Goal: Information Seeking & Learning: Find specific fact

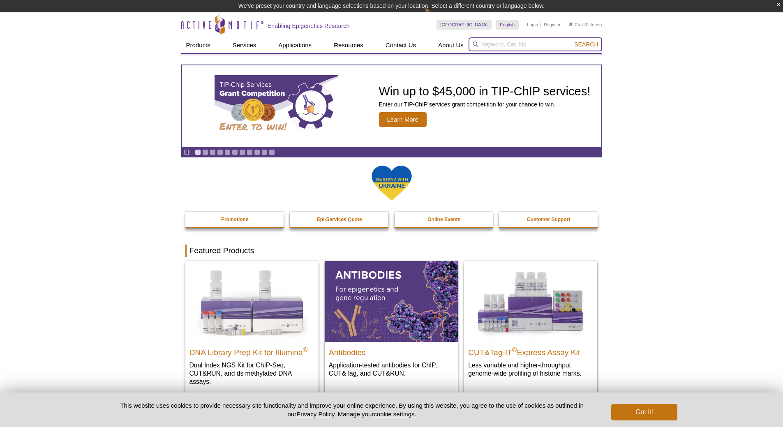
click at [538, 41] on input "search" at bounding box center [536, 44] width 134 height 14
paste input "Active Motif, 29311004"
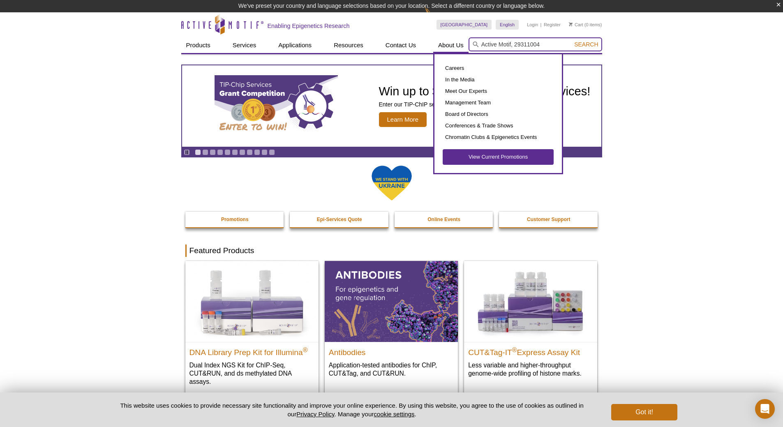
drag, startPoint x: 514, startPoint y: 42, endPoint x: 444, endPoint y: 42, distance: 69.9
click at [444, 42] on div "Products ChIP Assays ChIP Accessory Products ChIP Kits ChIP-Validated Antibodie…" at bounding box center [391, 45] width 421 height 16
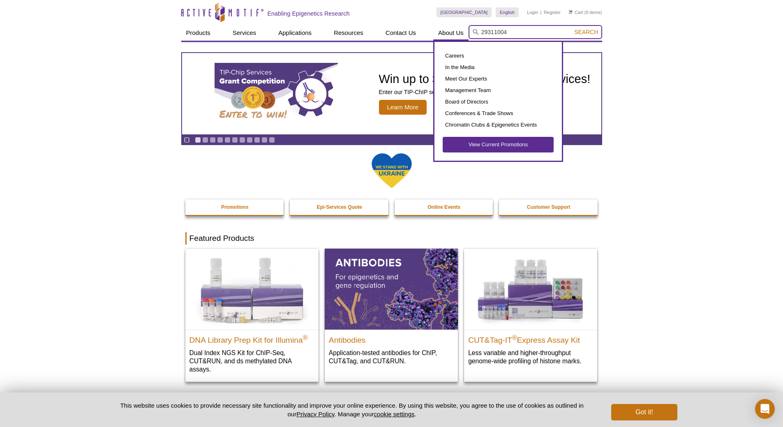
type input "29311004"
click at [572, 28] on button "Search" at bounding box center [586, 31] width 29 height 7
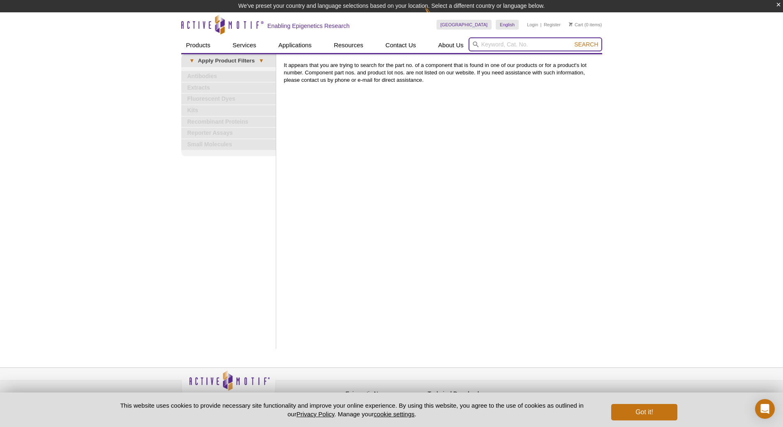
click at [493, 41] on input "search" at bounding box center [536, 44] width 134 height 14
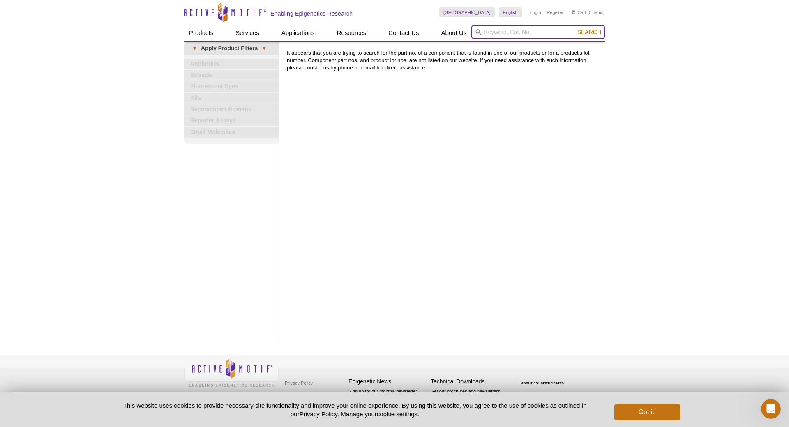
click at [497, 29] on input "search" at bounding box center [539, 32] width 134 height 14
type input "NFIA"
click at [575, 28] on button "Search" at bounding box center [589, 31] width 29 height 7
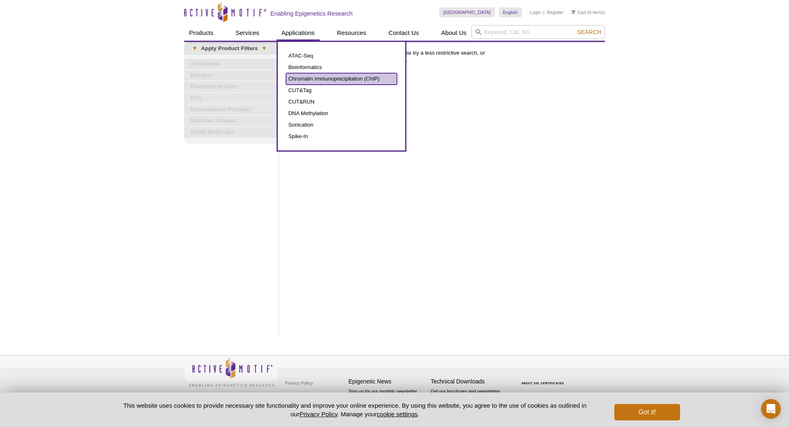
click at [331, 74] on link "Chromatin Immunoprecipitation (ChIP)" at bounding box center [341, 79] width 111 height 12
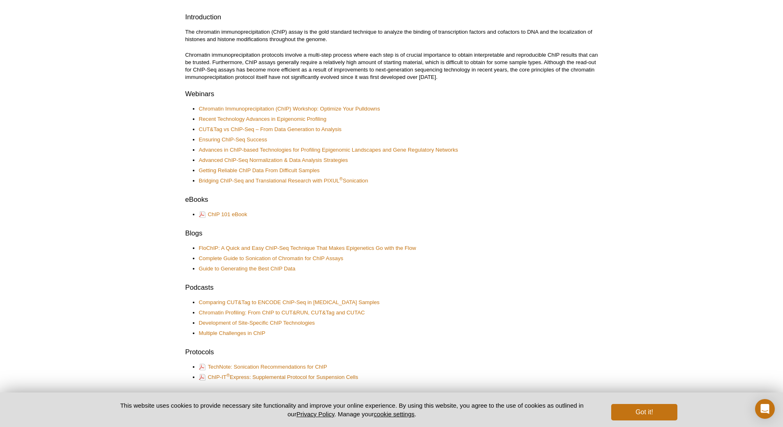
scroll to position [288, 0]
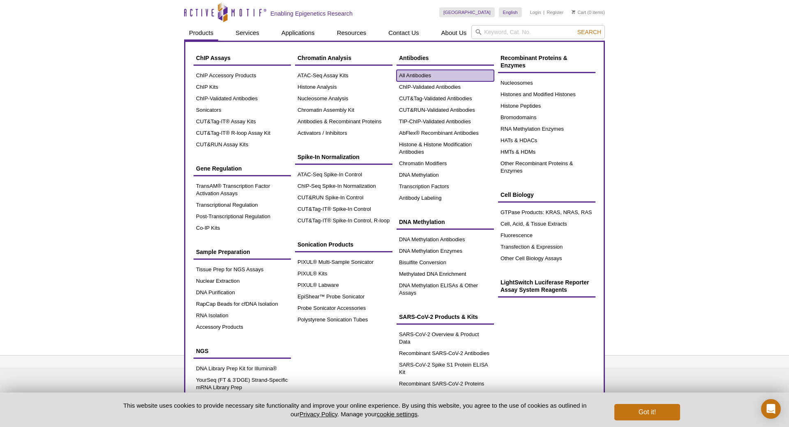
click at [425, 75] on link "All Antibodies" at bounding box center [445, 76] width 97 height 12
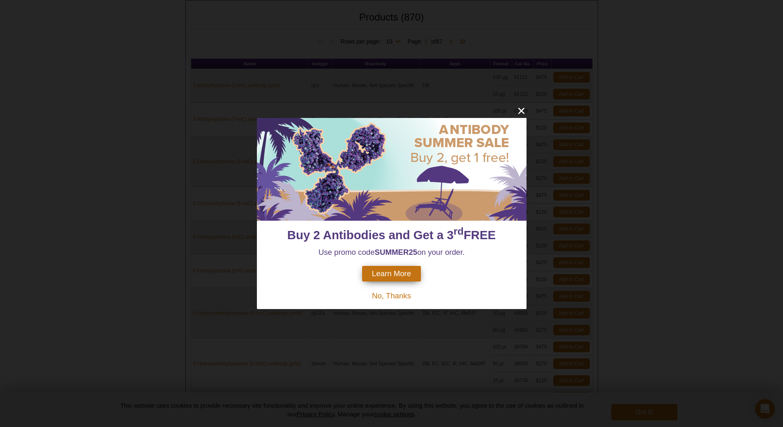
scroll to position [265, 0]
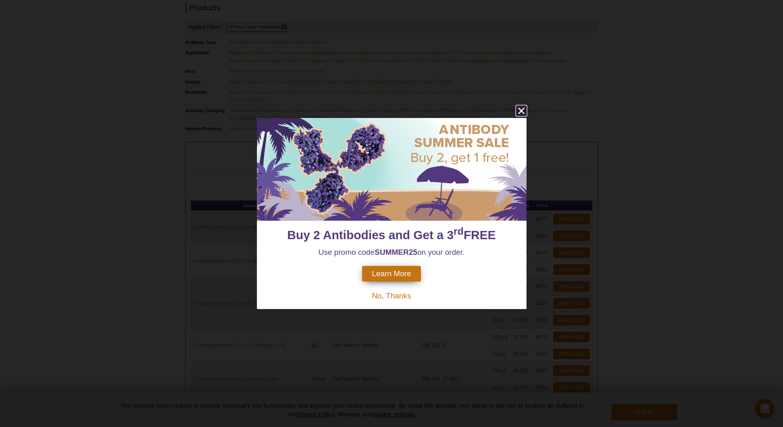
click at [520, 109] on icon "close" at bounding box center [521, 111] width 10 height 10
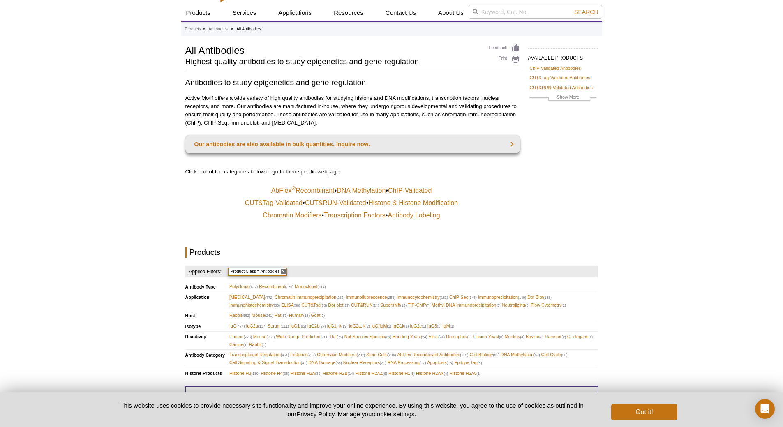
scroll to position [18, 0]
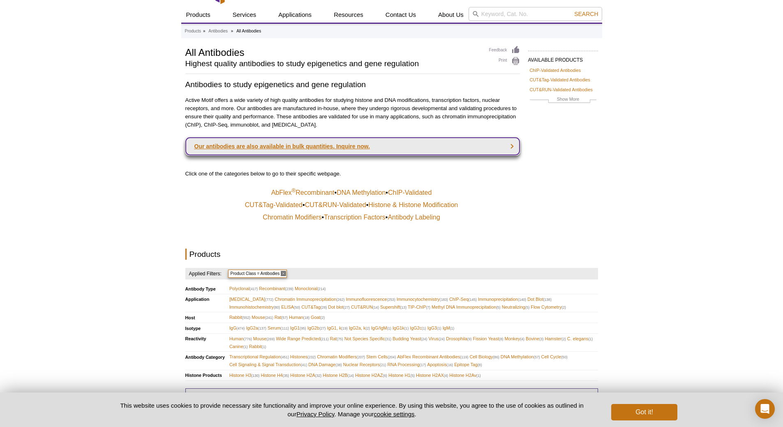
click at [307, 143] on link "Our antibodies are also available in bulk quantities. Inquire now." at bounding box center [352, 146] width 335 height 18
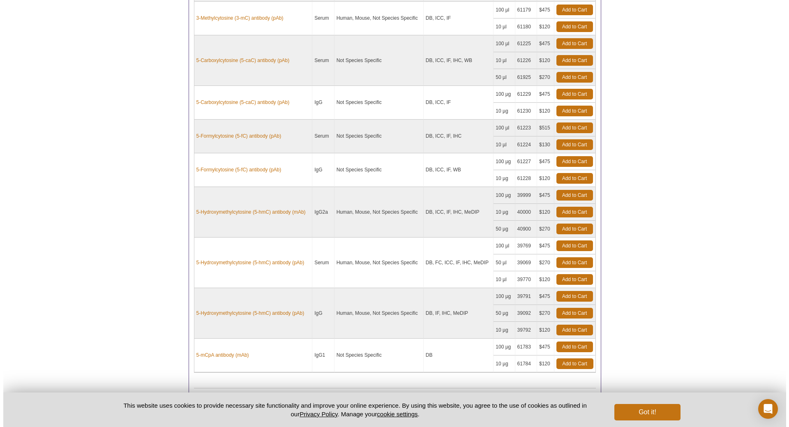
scroll to position [594, 0]
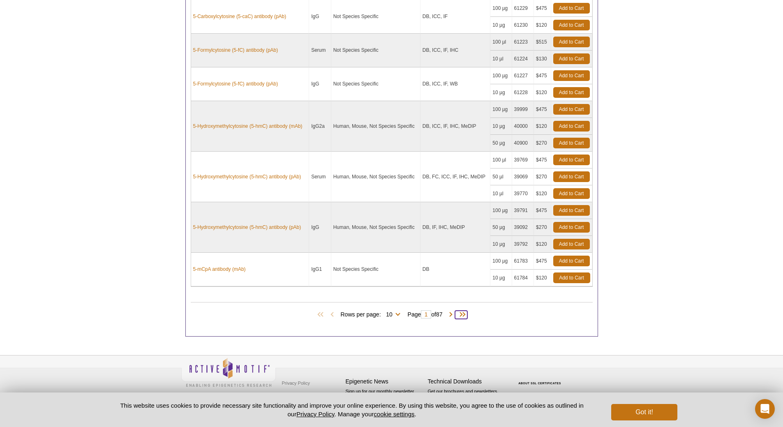
click at [466, 315] on span at bounding box center [461, 315] width 12 height 8
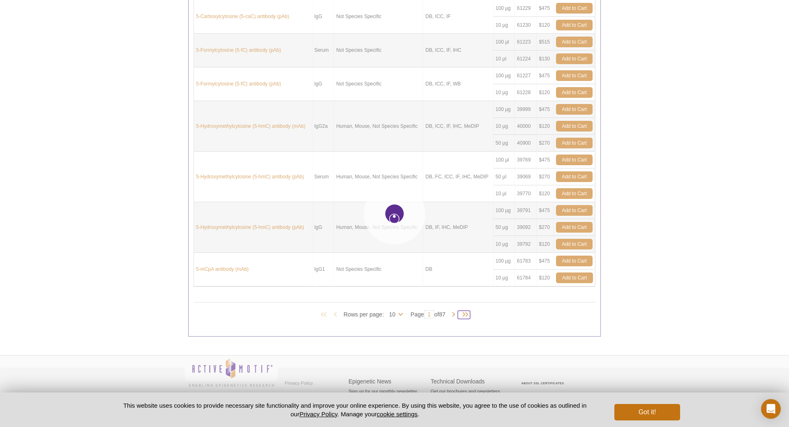
type input "87"
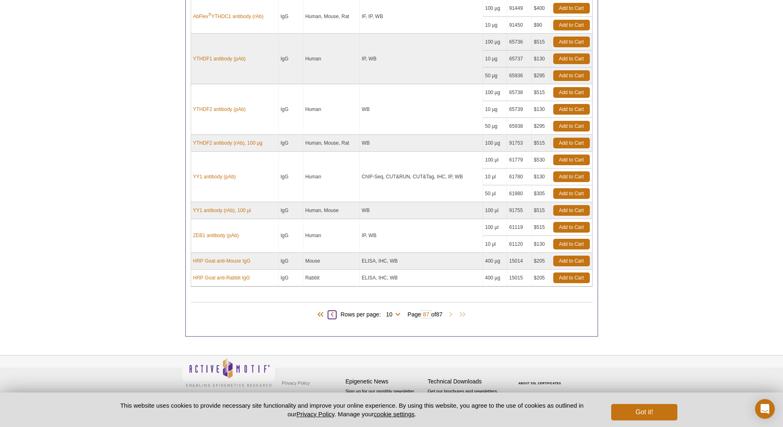
click at [329, 314] on span at bounding box center [332, 315] width 8 height 8
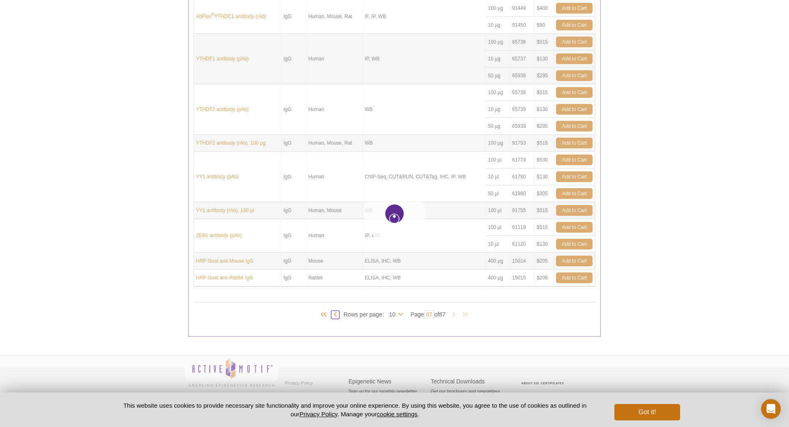
type input "86"
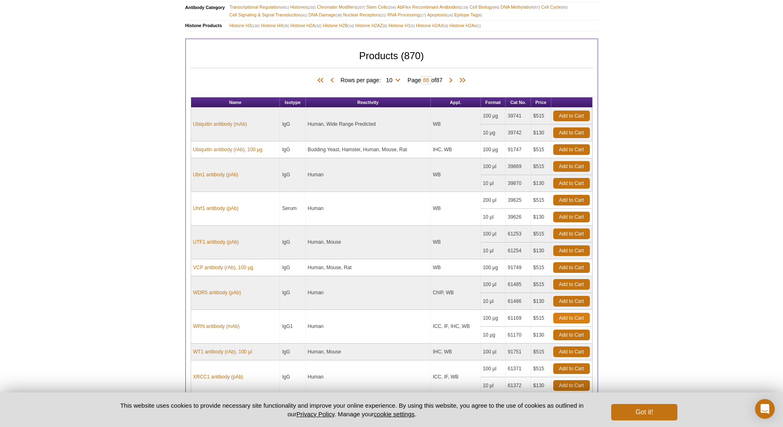
scroll to position [476, 0]
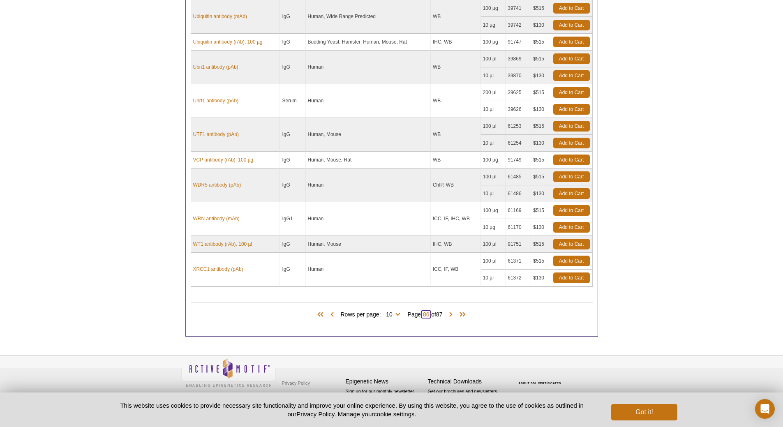
click at [426, 317] on input "86" at bounding box center [426, 314] width 10 height 8
type input "50"
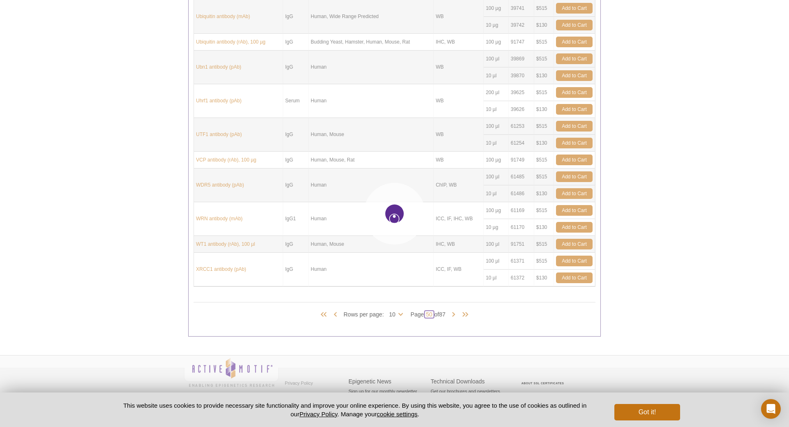
type input "50"
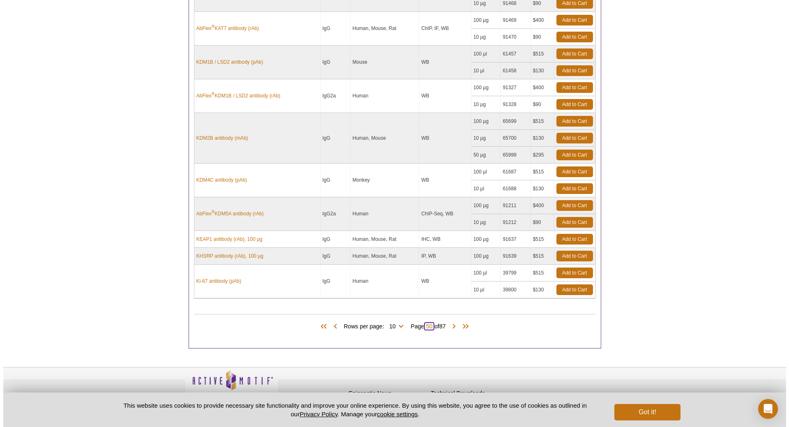
scroll to position [509, 0]
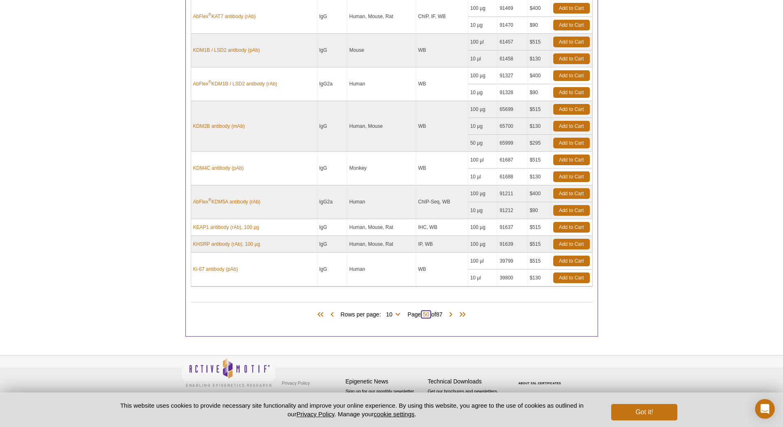
click at [428, 316] on input "50" at bounding box center [426, 314] width 10 height 8
type input "55"
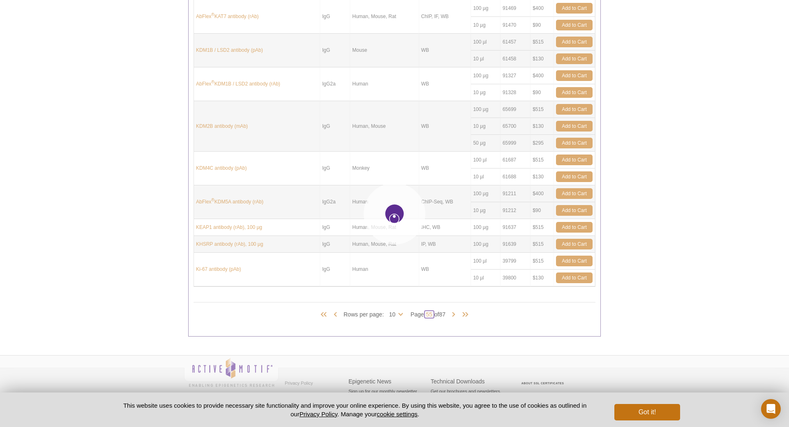
type input "55"
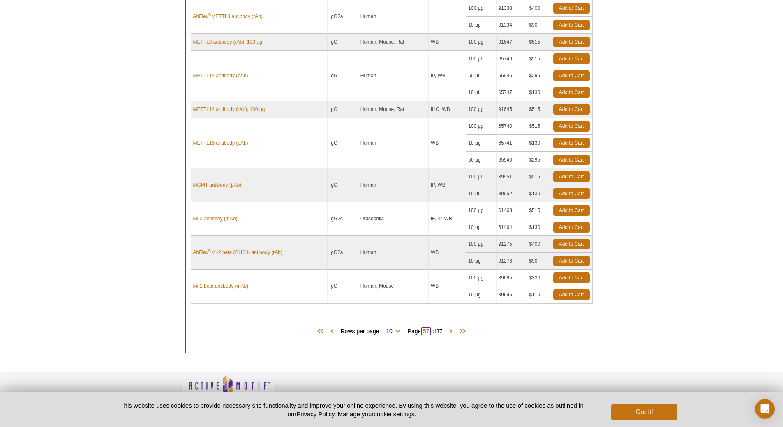
type input "57"
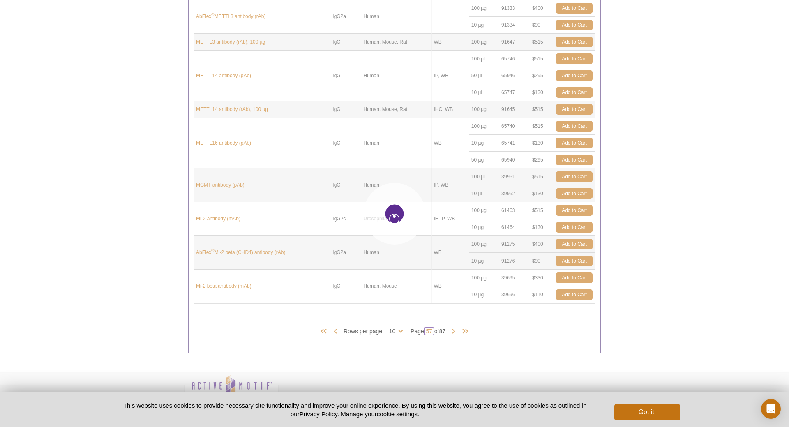
type input "57"
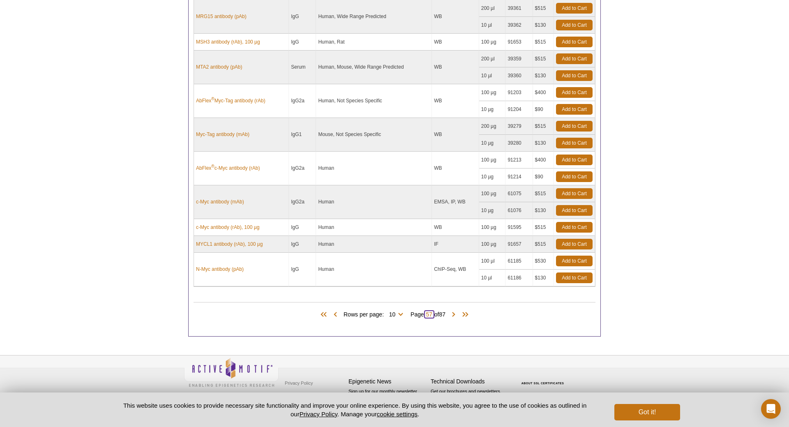
scroll to position [476, 0]
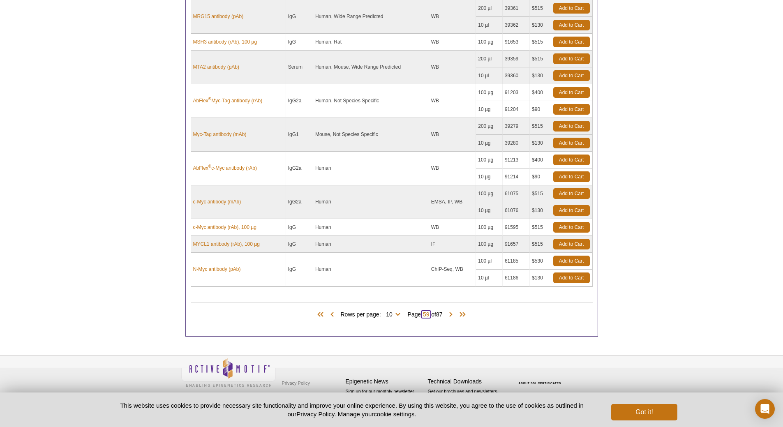
type input "59"
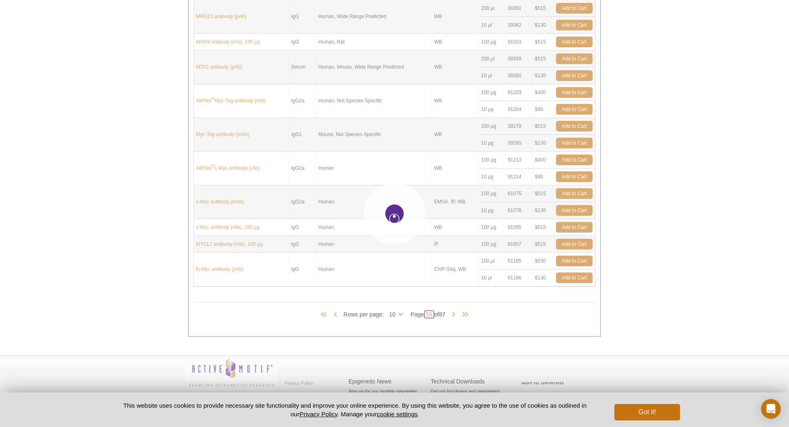
type input "59"
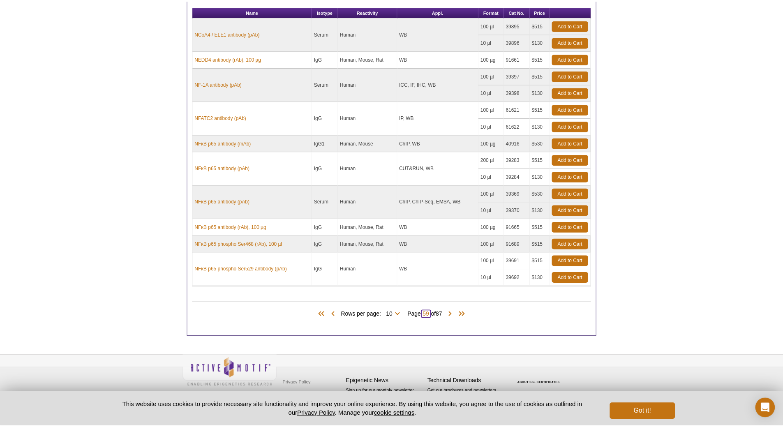
scroll to position [459, 0]
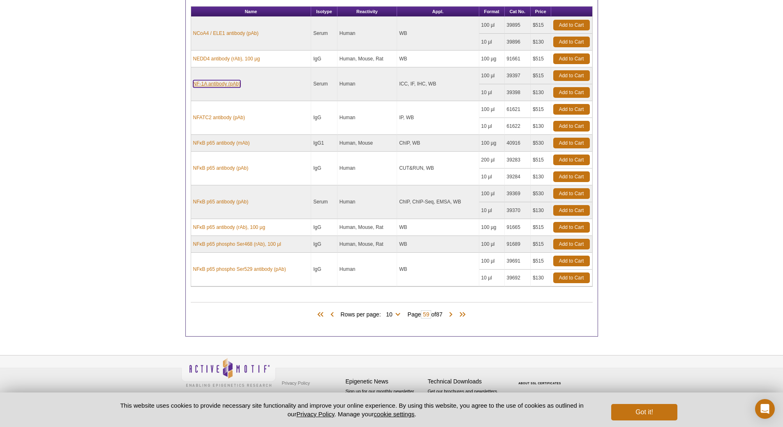
click at [224, 83] on link "NF-1A antibody (pAb)" at bounding box center [216, 83] width 47 height 7
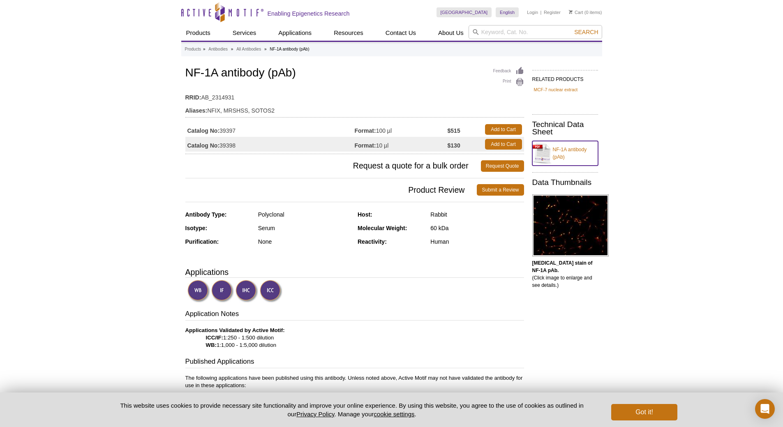
click at [560, 148] on link "NF-1A antibody (pAb)" at bounding box center [565, 153] width 66 height 25
